Goal: Navigation & Orientation: Understand site structure

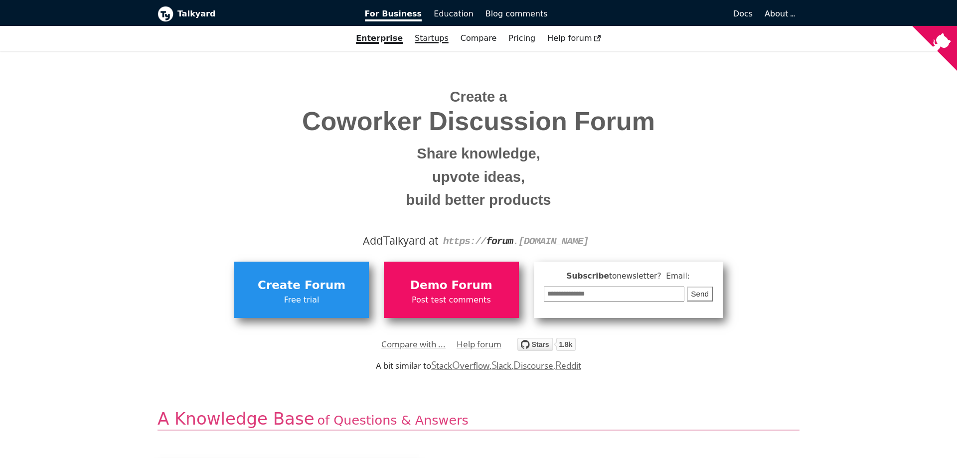
click at [440, 37] on link "Startups" at bounding box center [432, 38] width 46 height 17
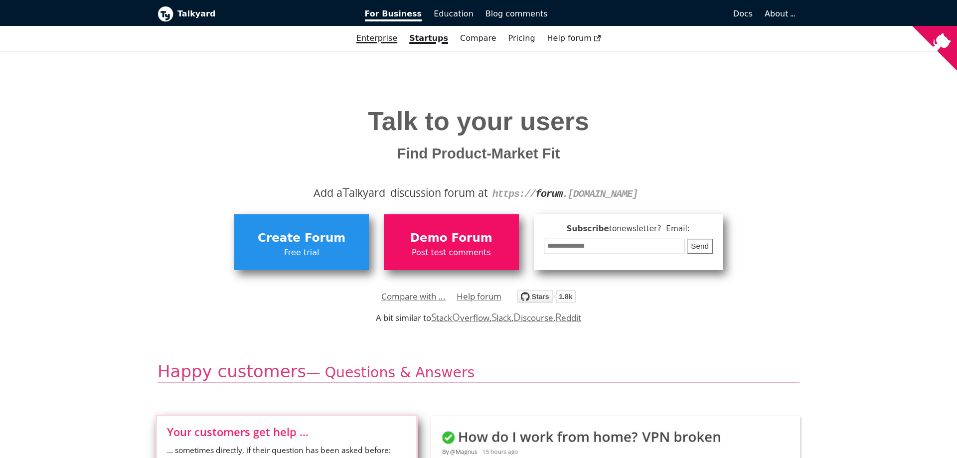
click at [387, 44] on link "Enterprise" at bounding box center [377, 38] width 53 height 17
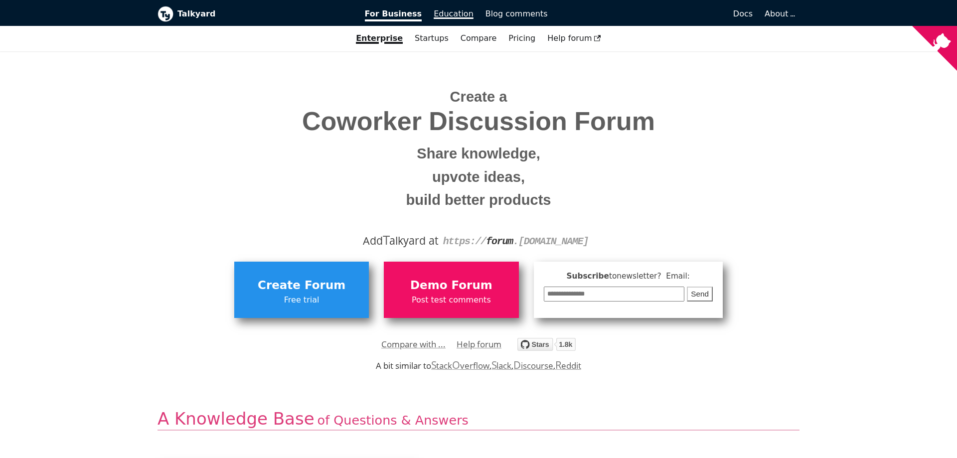
click at [456, 17] on span "Education" at bounding box center [454, 13] width 40 height 9
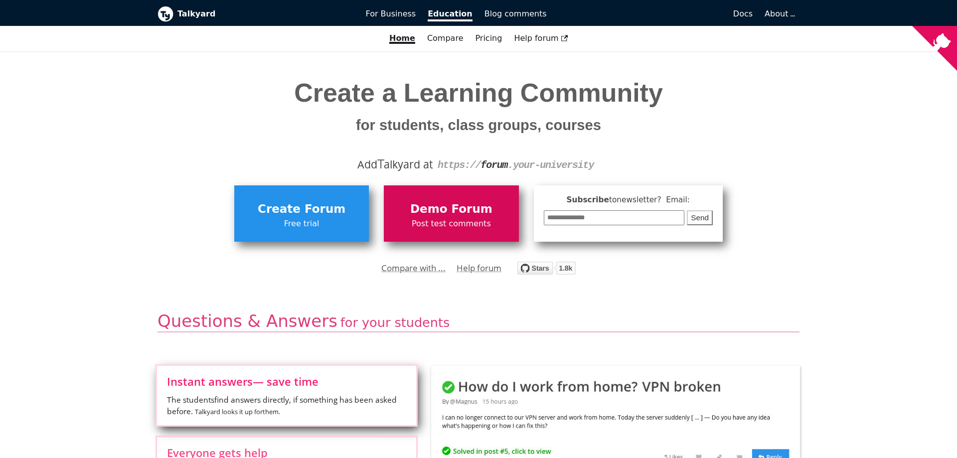
click at [482, 222] on span "Post test comments" at bounding box center [451, 223] width 125 height 13
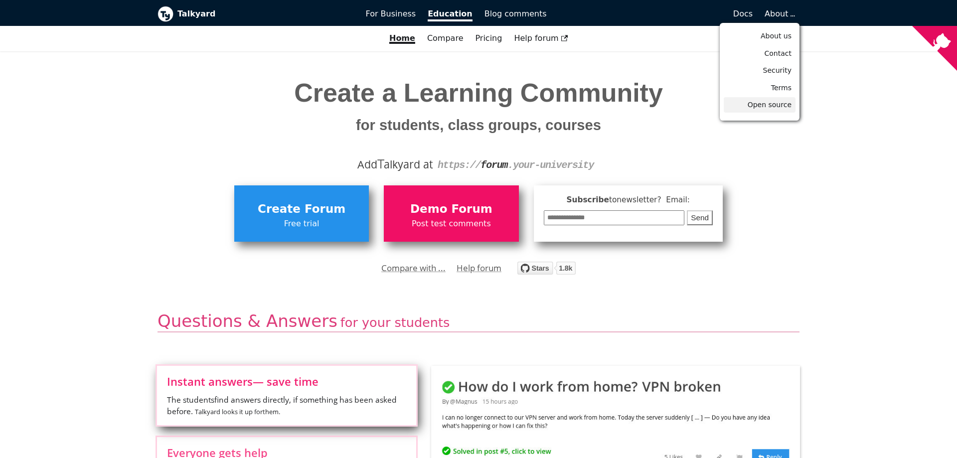
click at [786, 100] on link "Open source" at bounding box center [760, 104] width 72 height 15
